Goal: Find specific page/section: Find specific page/section

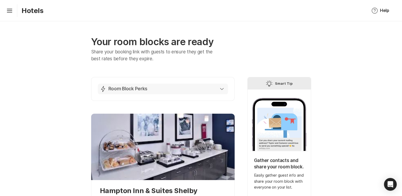
click at [220, 91] on div "Lightning Bolt Room Block Perks" at bounding box center [162, 89] width 124 height 6
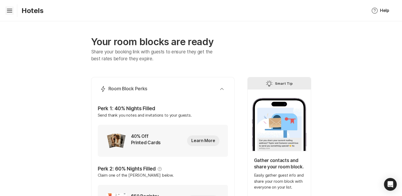
click at [9, 11] on icon "Hamburger" at bounding box center [9, 10] width 9 height 9
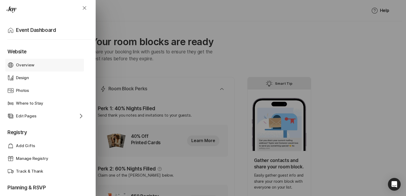
click at [29, 63] on p "Overview" at bounding box center [25, 65] width 18 height 6
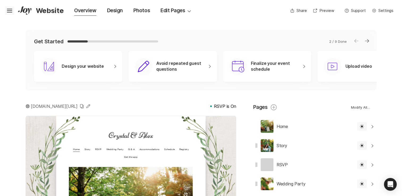
click at [11, 13] on icon "Hamburger" at bounding box center [9, 10] width 9 height 9
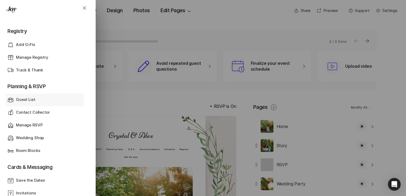
scroll to position [106, 0]
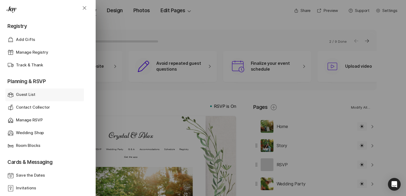
click at [25, 93] on p "Guest List" at bounding box center [25, 95] width 19 height 6
